Goal: Check status: Check status

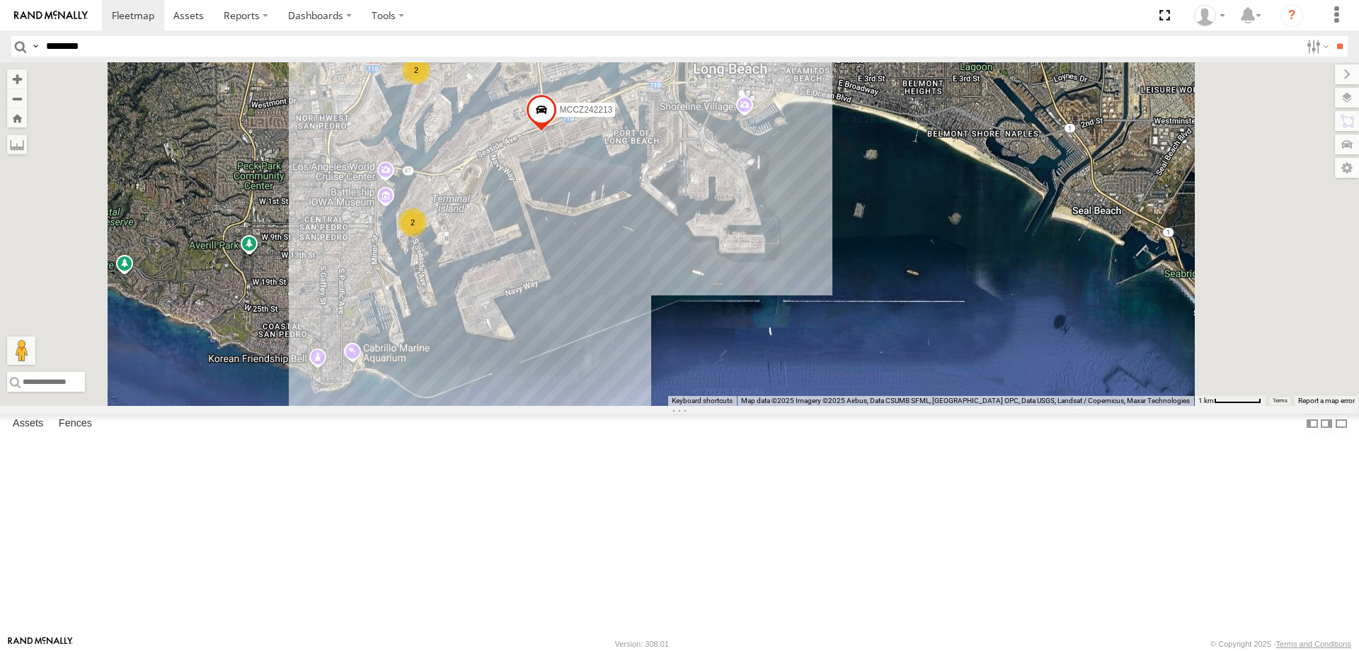
type input "********"
click at [1332, 36] on input "**" at bounding box center [1340, 46] width 16 height 21
click at [476, 207] on label "NHZ10886" at bounding box center [448, 200] width 55 height 14
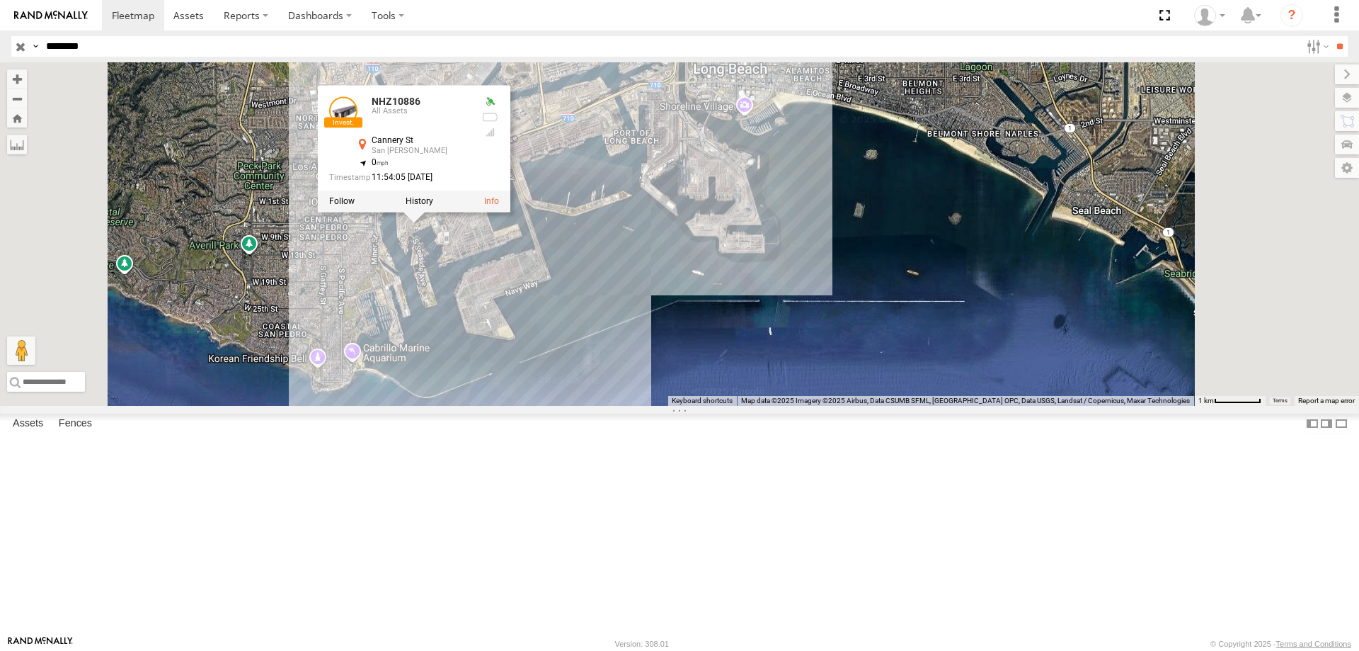
click at [634, 379] on div "NHZ10886 NHZ10886 All [GEOGRAPHIC_DATA][PERSON_NAME] 33.73895 , -118.27047 0 11…" at bounding box center [679, 233] width 1359 height 343
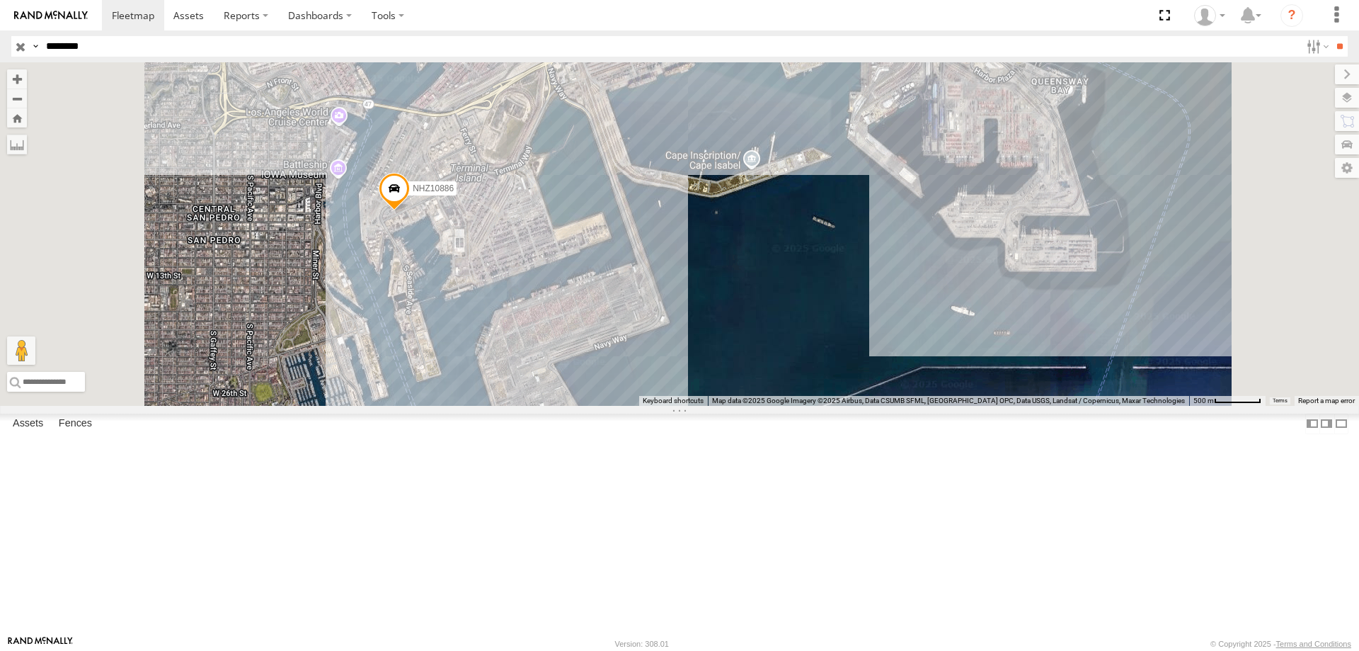
click at [20, 51] on input "button" at bounding box center [20, 46] width 18 height 21
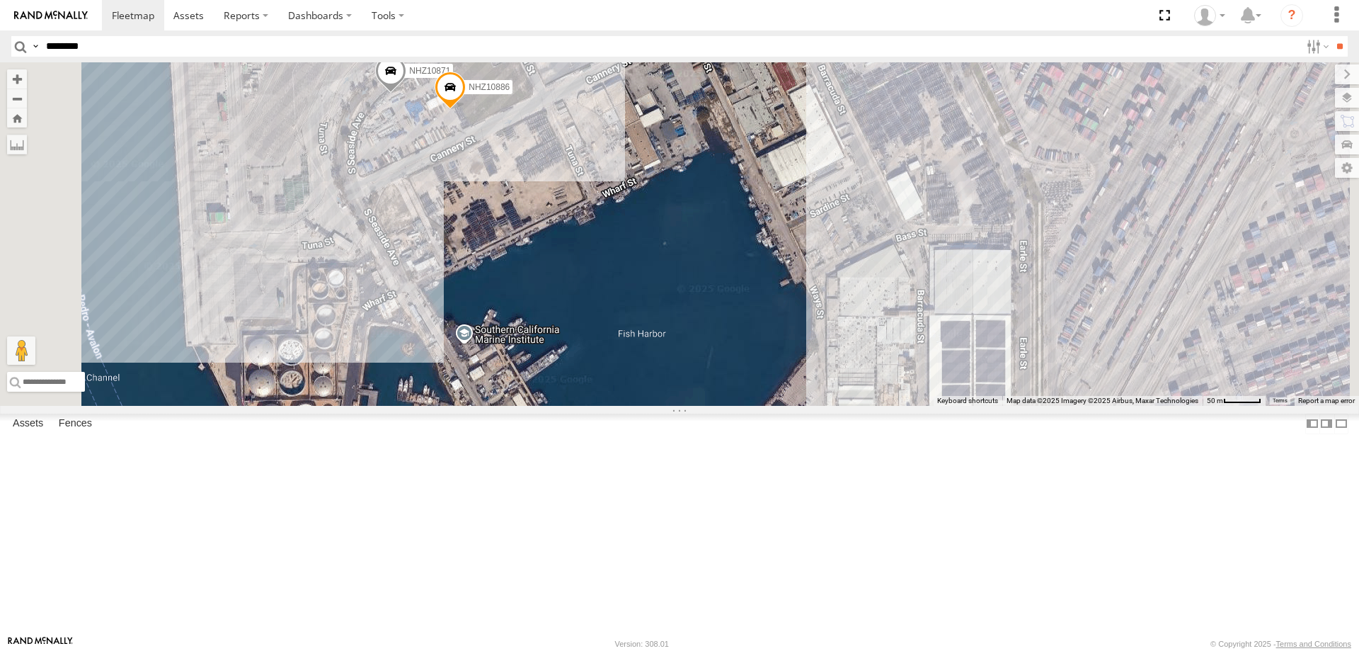
click at [450, 76] on span "NHZ10871" at bounding box center [429, 71] width 41 height 10
click at [608, 293] on div "NHZ10871 NHZ10886 NHZ10871 [GEOGRAPHIC_DATA][PERSON_NAME] 33.73915 , -118.27137…" at bounding box center [679, 233] width 1359 height 343
click at [450, 76] on span "NHZ10871" at bounding box center [429, 71] width 41 height 10
click at [583, 254] on div "NHZ10871 NHZ10886 NHZ10871 [GEOGRAPHIC_DATA][PERSON_NAME] 33.73915 , -118.27137…" at bounding box center [679, 233] width 1359 height 343
click at [450, 76] on span "NHZ10871" at bounding box center [429, 71] width 41 height 10
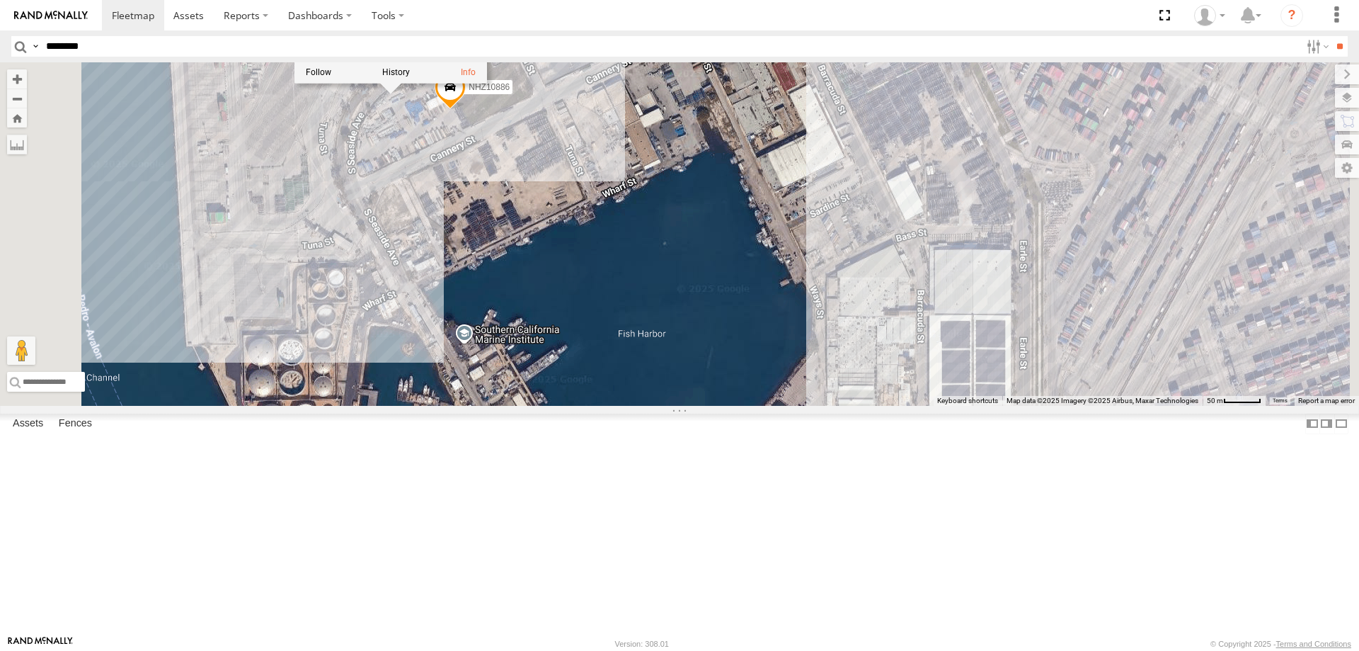
click at [620, 307] on div "NHZ10871 NHZ10886 NHZ10871 [GEOGRAPHIC_DATA][PERSON_NAME] 33.73915 , -118.27137…" at bounding box center [679, 233] width 1359 height 343
